Goal: Information Seeking & Learning: Understand process/instructions

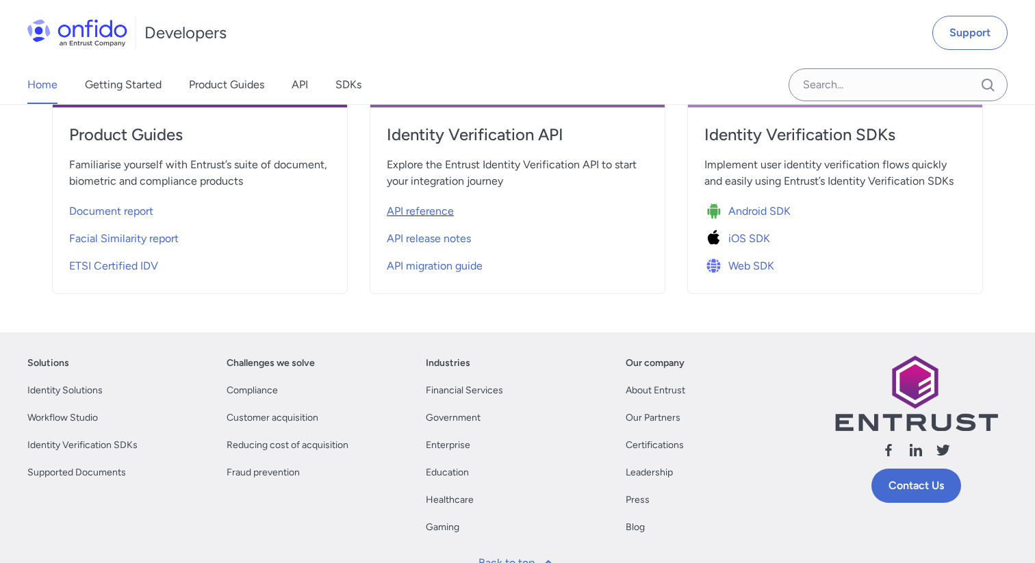
click at [431, 213] on span "API reference" at bounding box center [420, 211] width 67 height 16
select select "http"
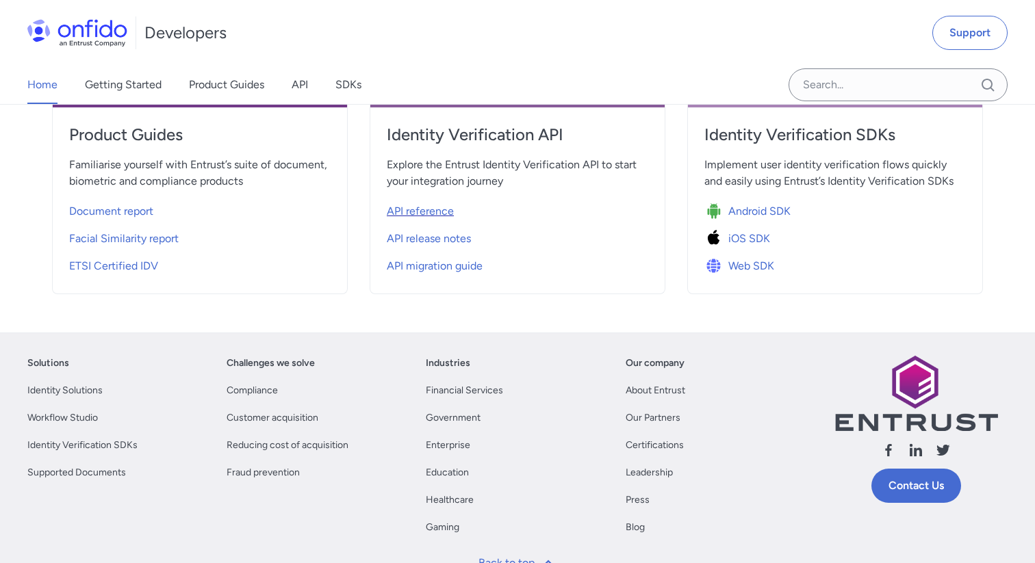
select select "http"
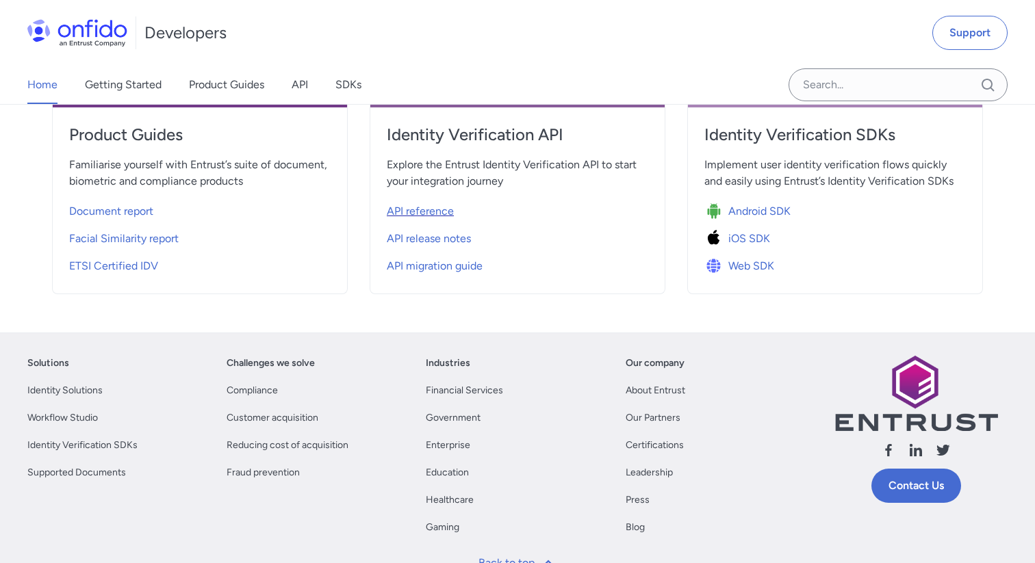
select select "http"
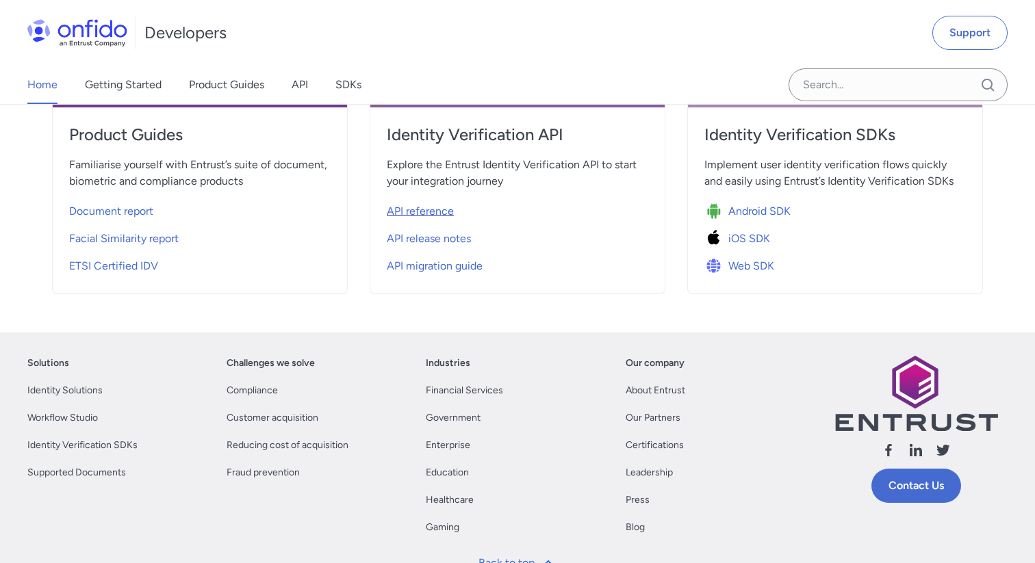
select select "http"
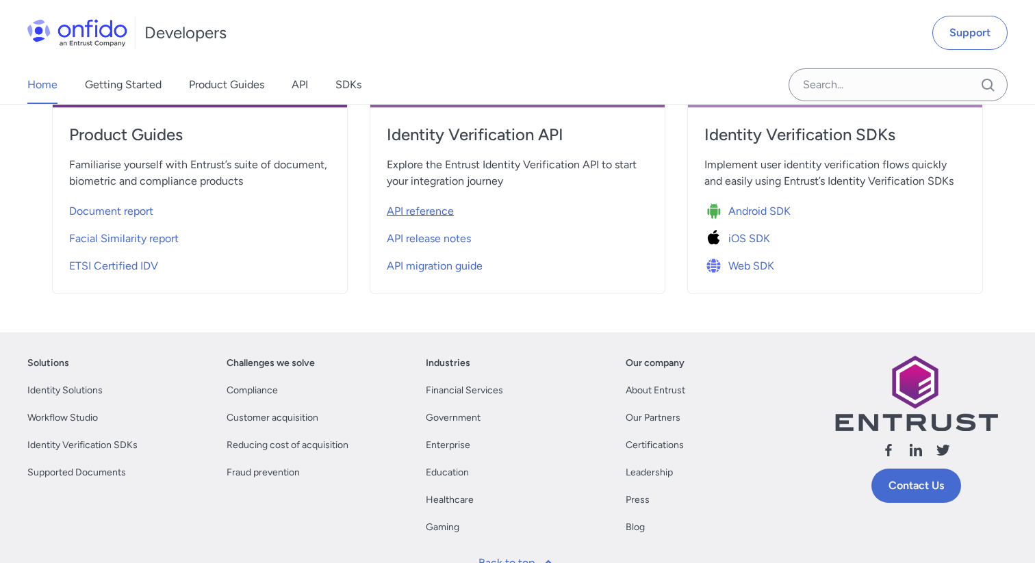
select select "http"
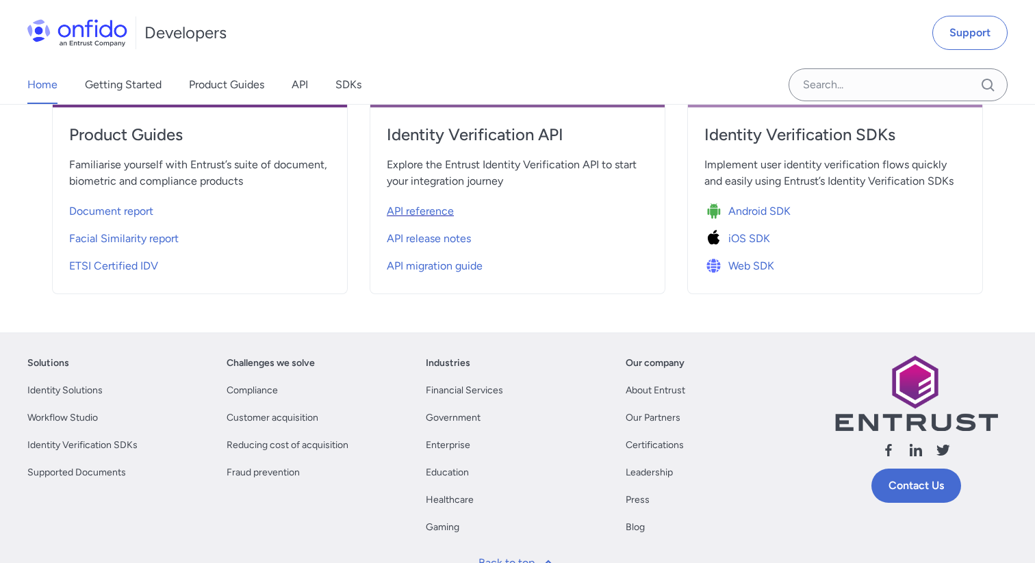
select select "http"
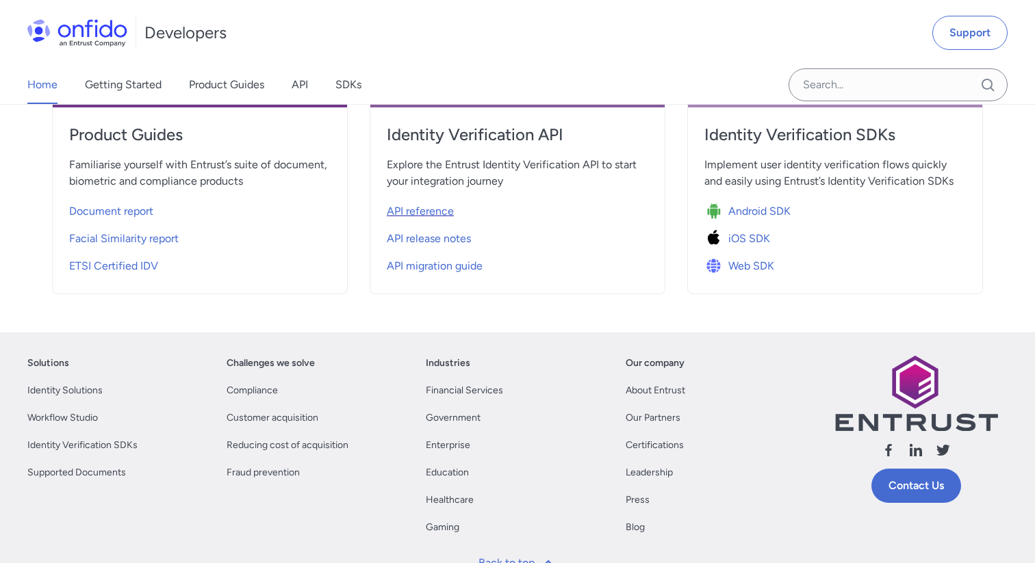
select select "http"
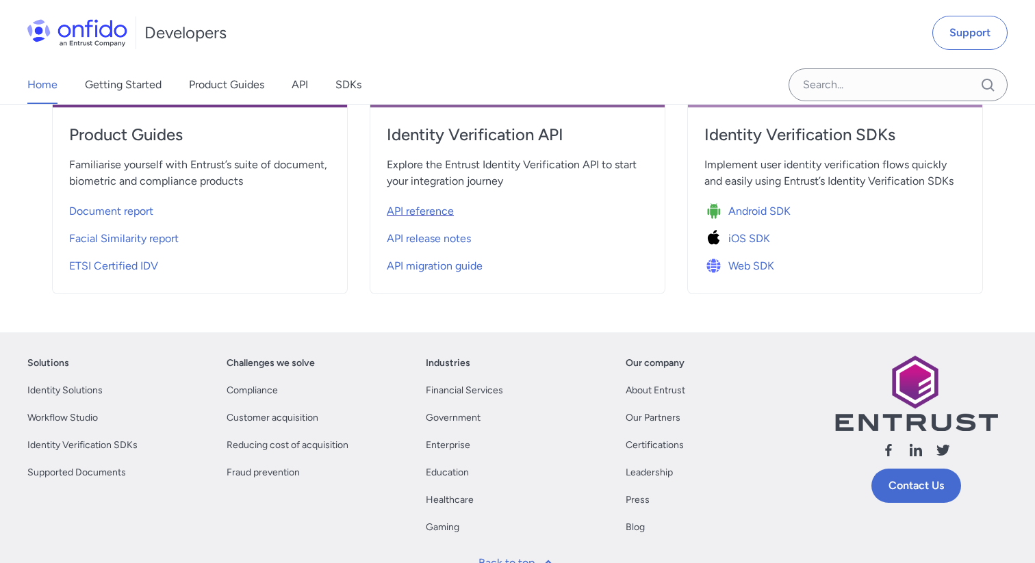
select select "http"
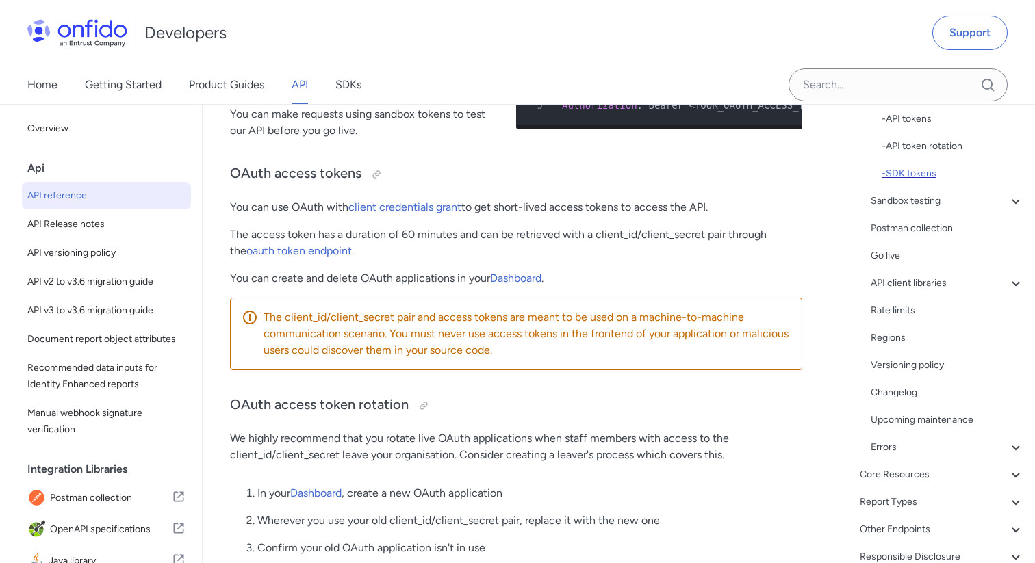
scroll to position [329, 0]
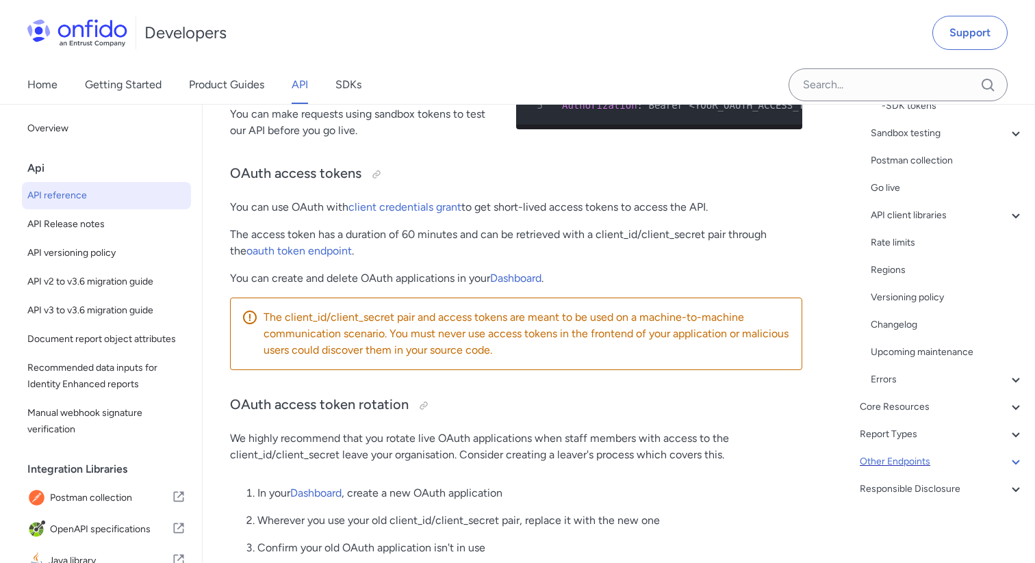
click at [906, 463] on div "Other Endpoints" at bounding box center [942, 462] width 164 height 16
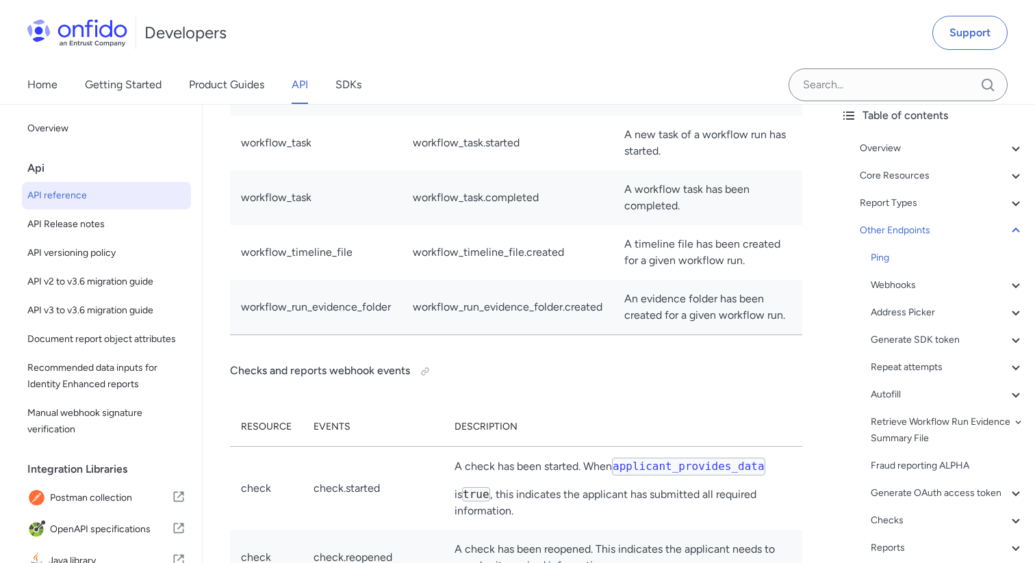
scroll to position [55, 0]
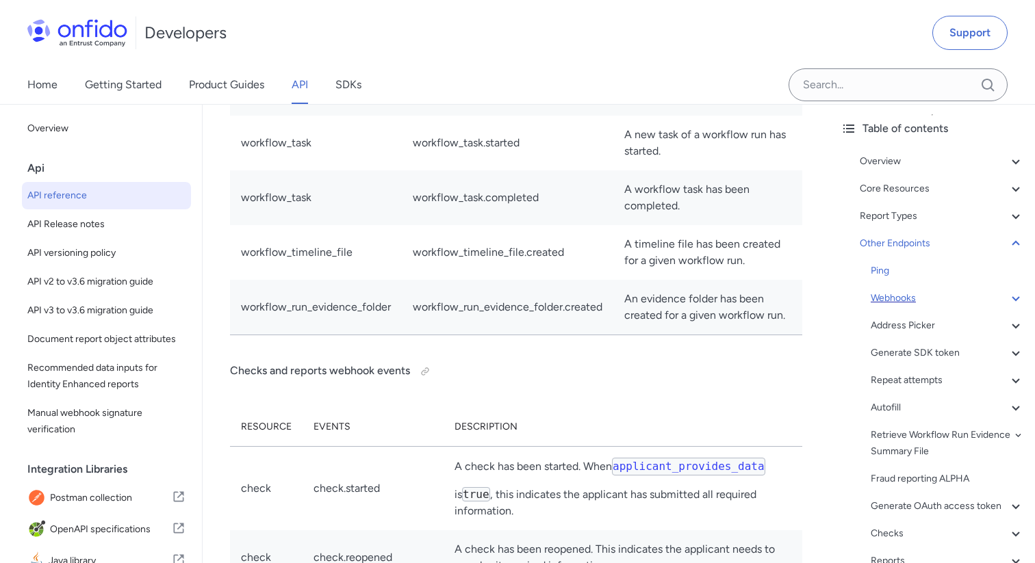
click at [903, 298] on div "Webhooks" at bounding box center [947, 298] width 153 height 16
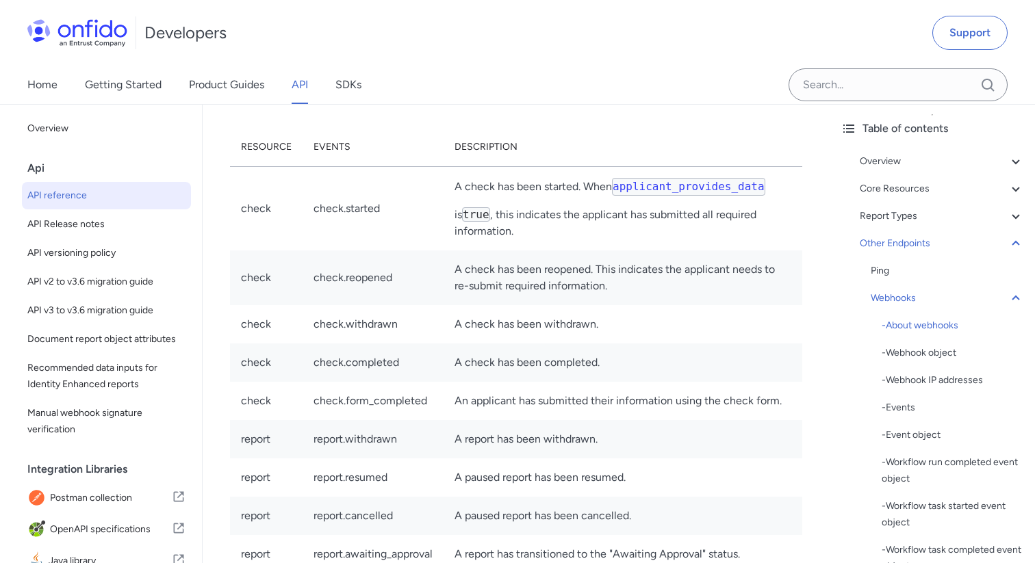
scroll to position [122003, 0]
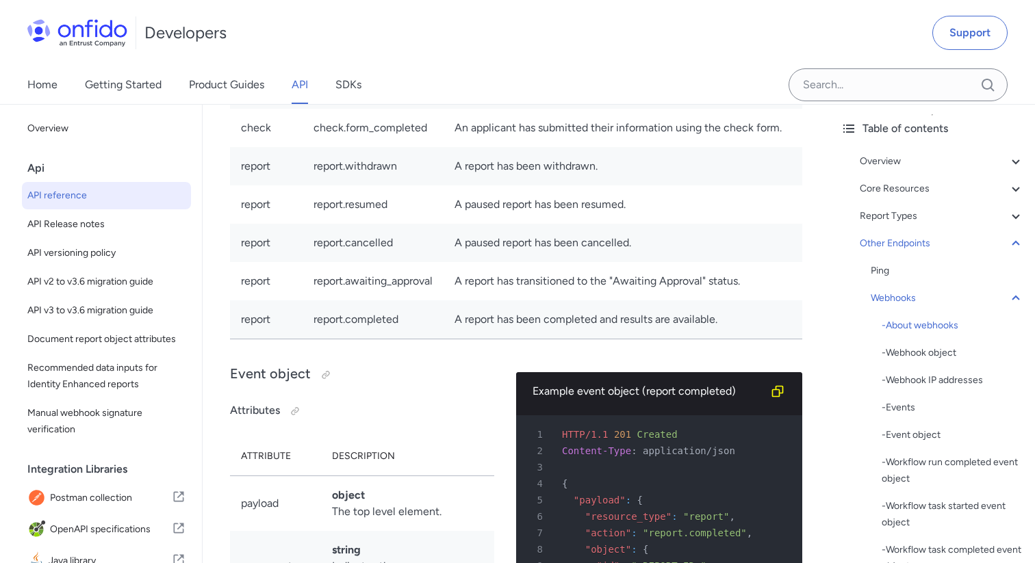
scroll to position [122245, 0]
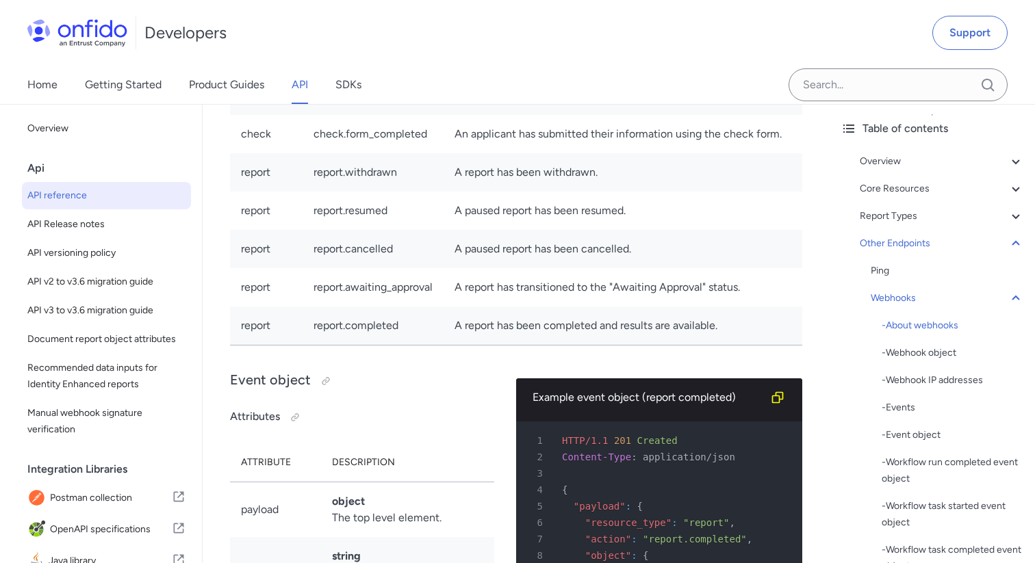
drag, startPoint x: 449, startPoint y: 227, endPoint x: 508, endPoint y: 227, distance: 59.5
drag, startPoint x: 475, startPoint y: 226, endPoint x: 676, endPoint y: 229, distance: 201.2
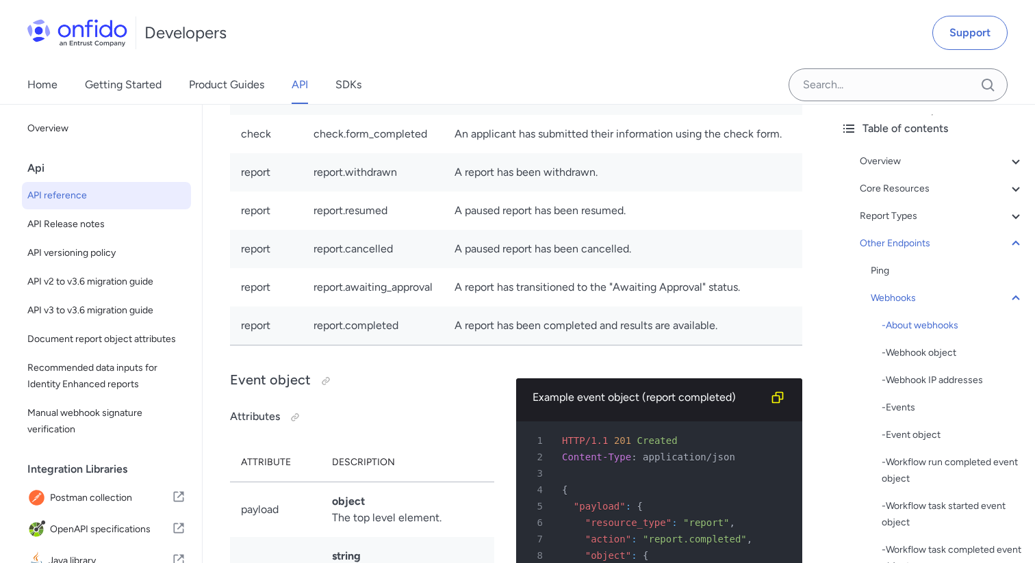
drag, startPoint x: 232, startPoint y: 244, endPoint x: 363, endPoint y: 245, distance: 131.4
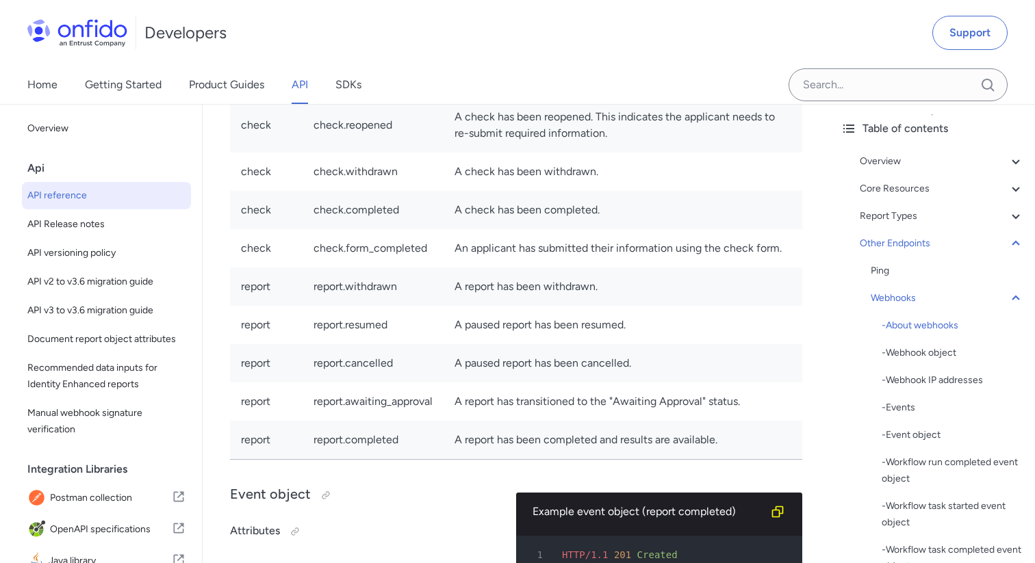
scroll to position [122128, 0]
